Goal: Find specific page/section: Find specific page/section

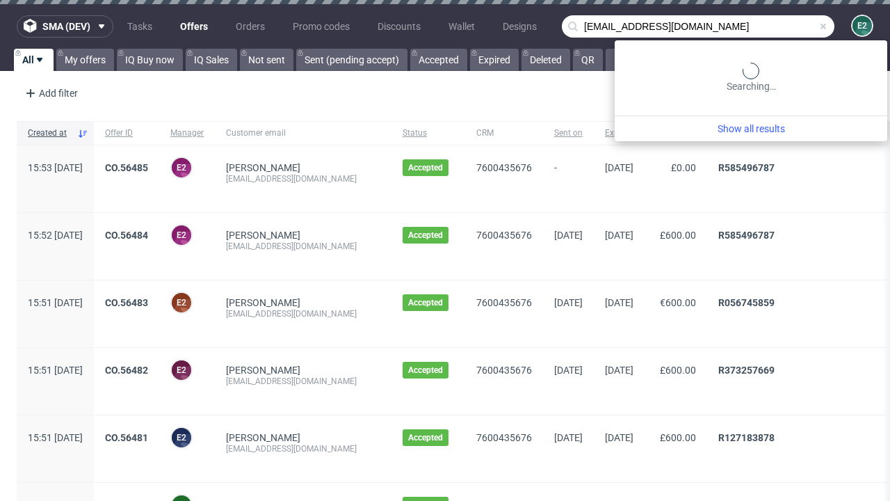
type input "[EMAIL_ADDRESS][DOMAIN_NAME]"
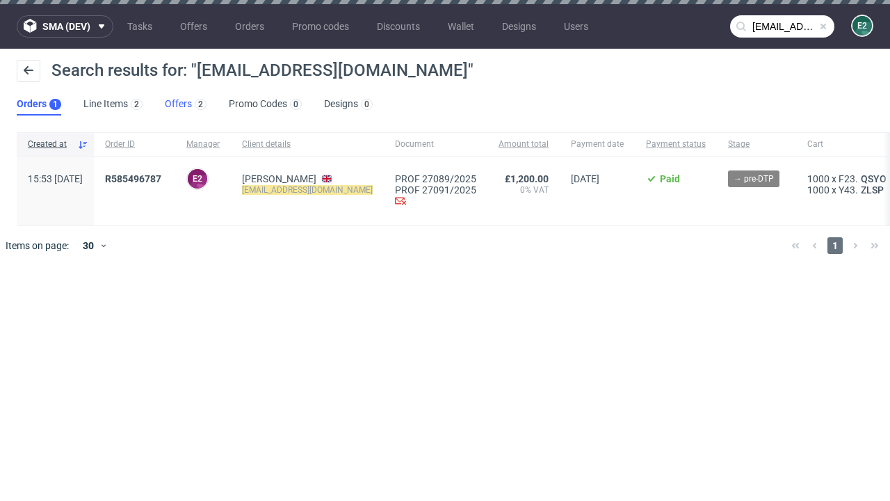
click at [186, 104] on link "Offers 2" at bounding box center [186, 104] width 42 height 22
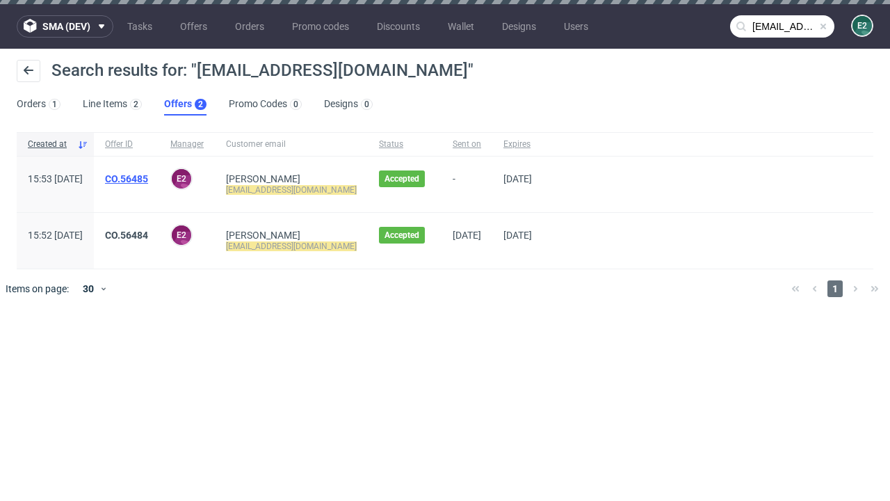
click at [148, 179] on link "CO.56485" at bounding box center [126, 178] width 43 height 11
